Goal: Task Accomplishment & Management: Complete application form

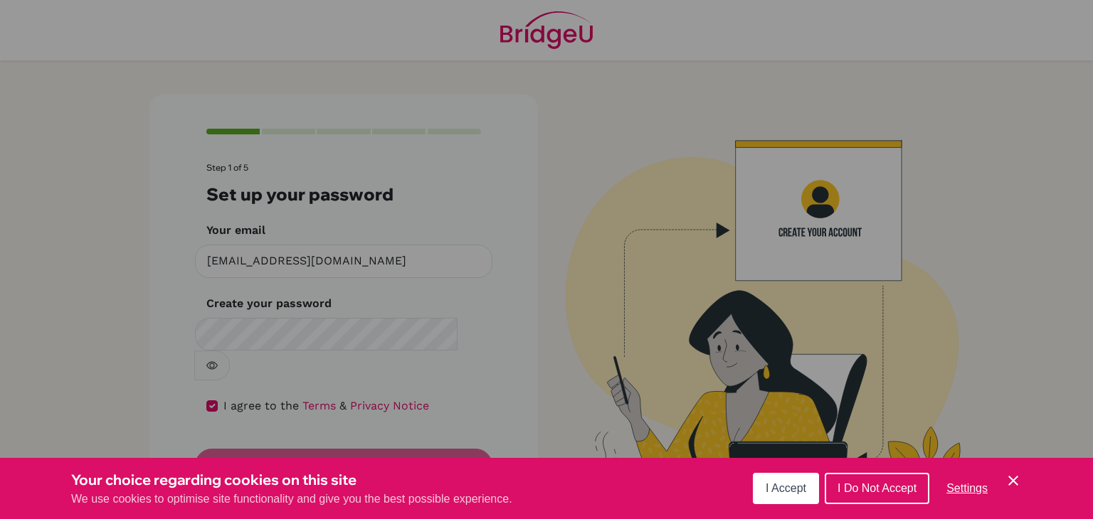
click at [1013, 477] on icon "Cookie Control Close Icon" at bounding box center [1013, 480] width 17 height 17
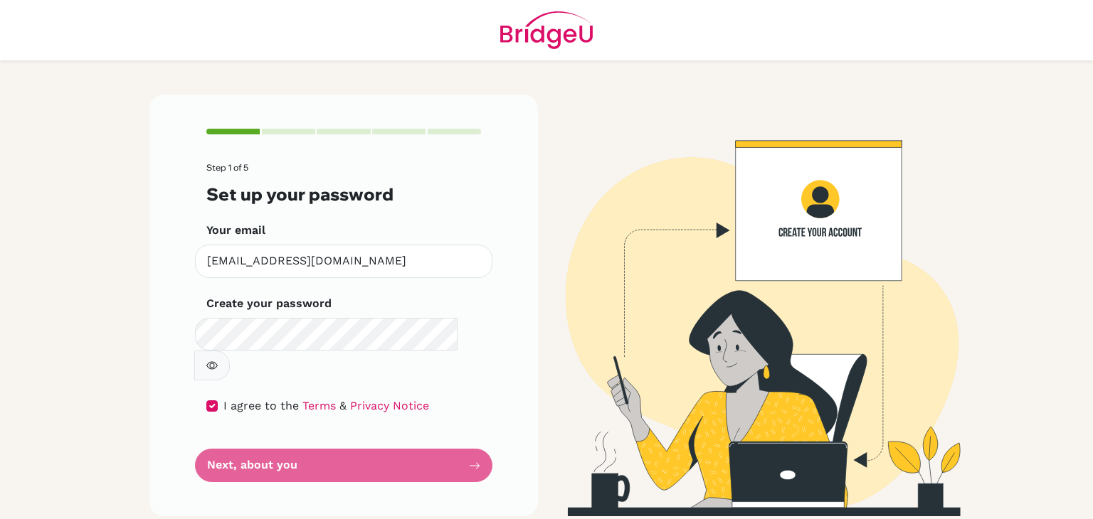
click at [230, 351] on button "button" at bounding box center [212, 366] width 36 height 30
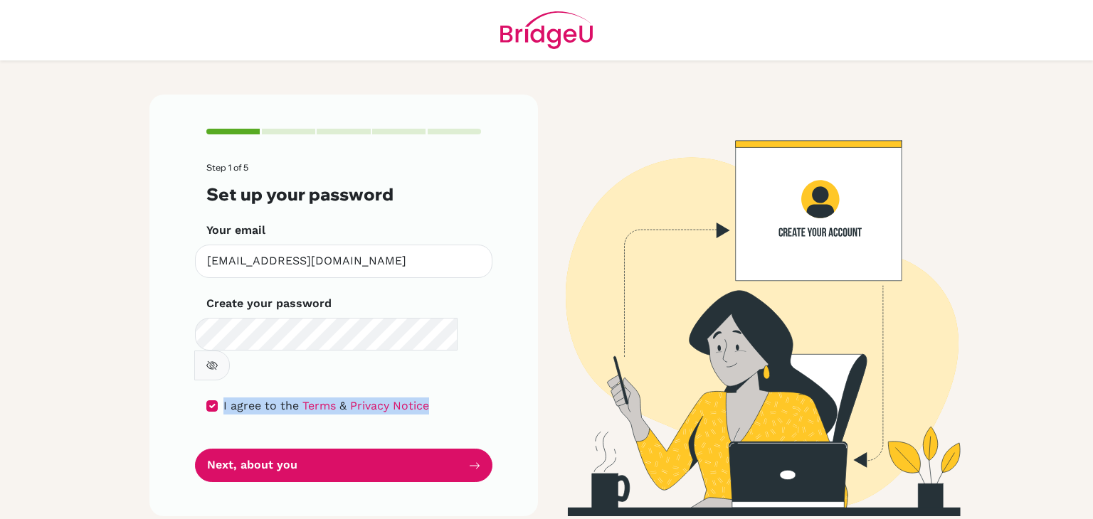
drag, startPoint x: 112, startPoint y: 369, endPoint x: 302, endPoint y: 457, distance: 209.5
click at [302, 457] on main "Step 1 of 5 Set up your password Your email aakrish.13670@gems.edu.np Invalid e…" at bounding box center [546, 259] width 1093 height 519
click at [302, 457] on div "Step 1 of 5 Set up your password Your email aakrish.13670@gems.edu.np Invalid e…" at bounding box center [343, 306] width 388 height 422
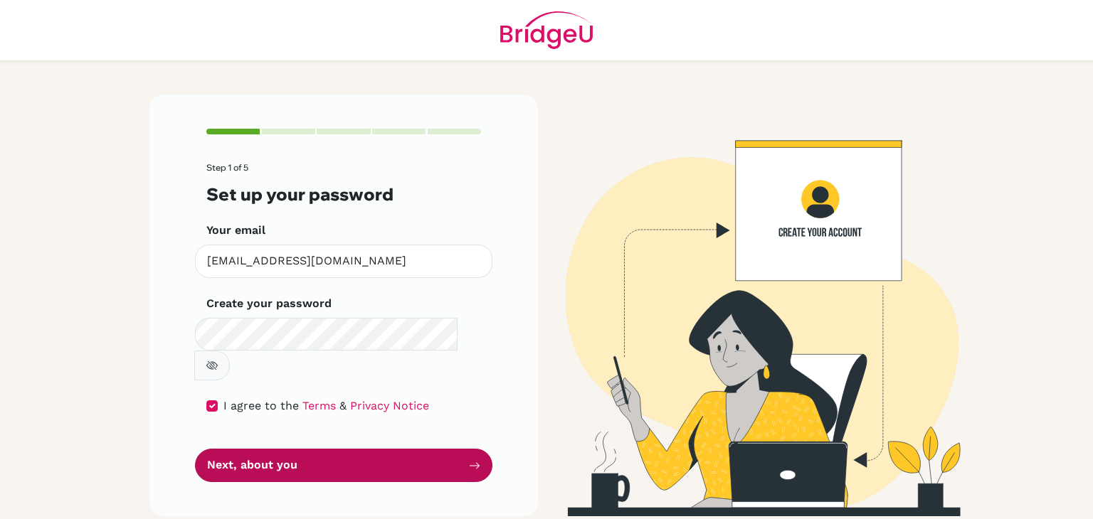
click at [319, 449] on button "Next, about you" at bounding box center [343, 465] width 297 height 33
